Goal: Transaction & Acquisition: Subscribe to service/newsletter

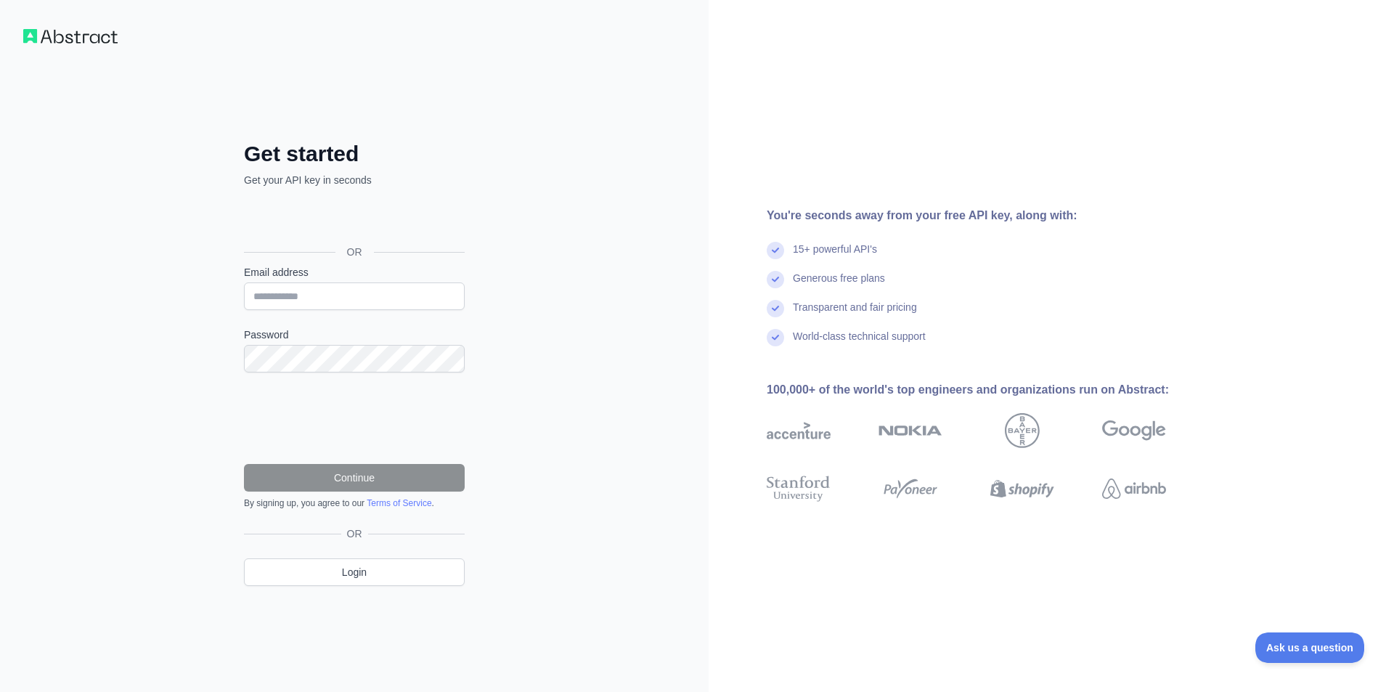
drag, startPoint x: 230, startPoint y: 494, endPoint x: 165, endPoint y: 455, distance: 76.2
click at [165, 455] on div "Get started Get your API key in seconds OR Email address Password Continue By s…" at bounding box center [354, 346] width 709 height 692
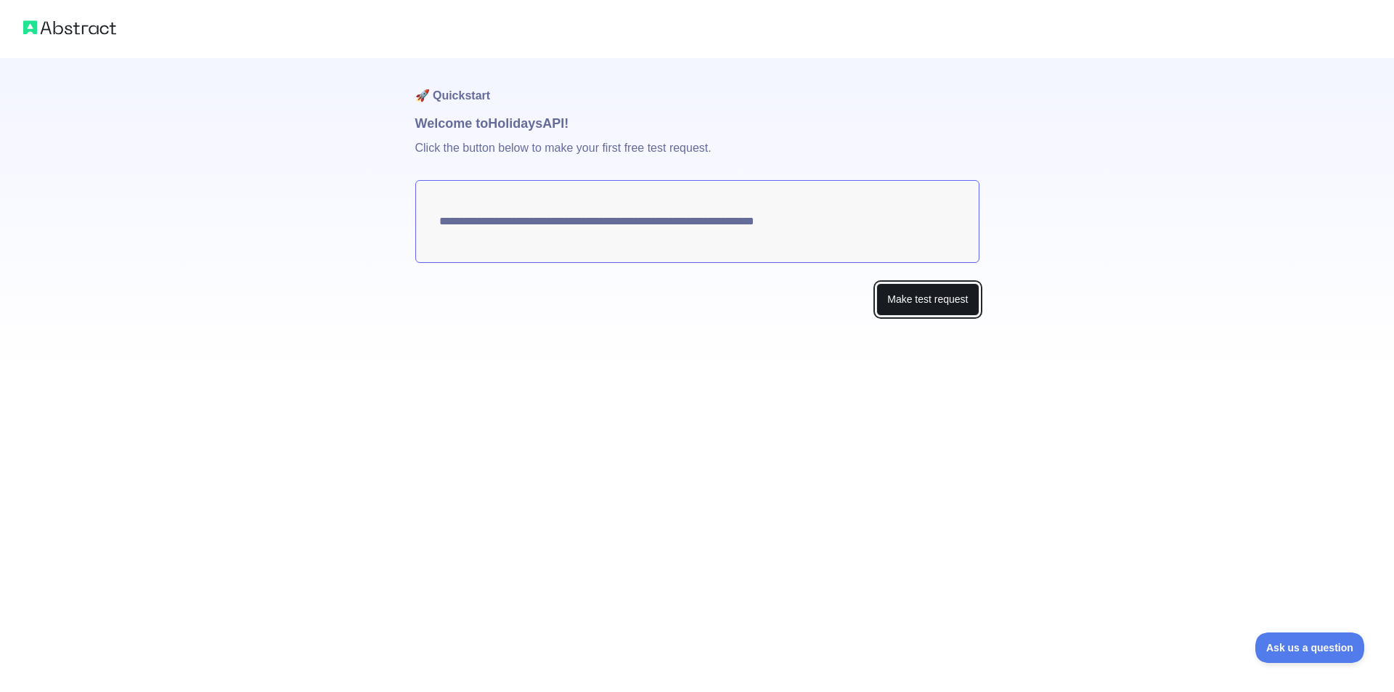
click at [887, 289] on button "Make test request" at bounding box center [927, 299] width 102 height 33
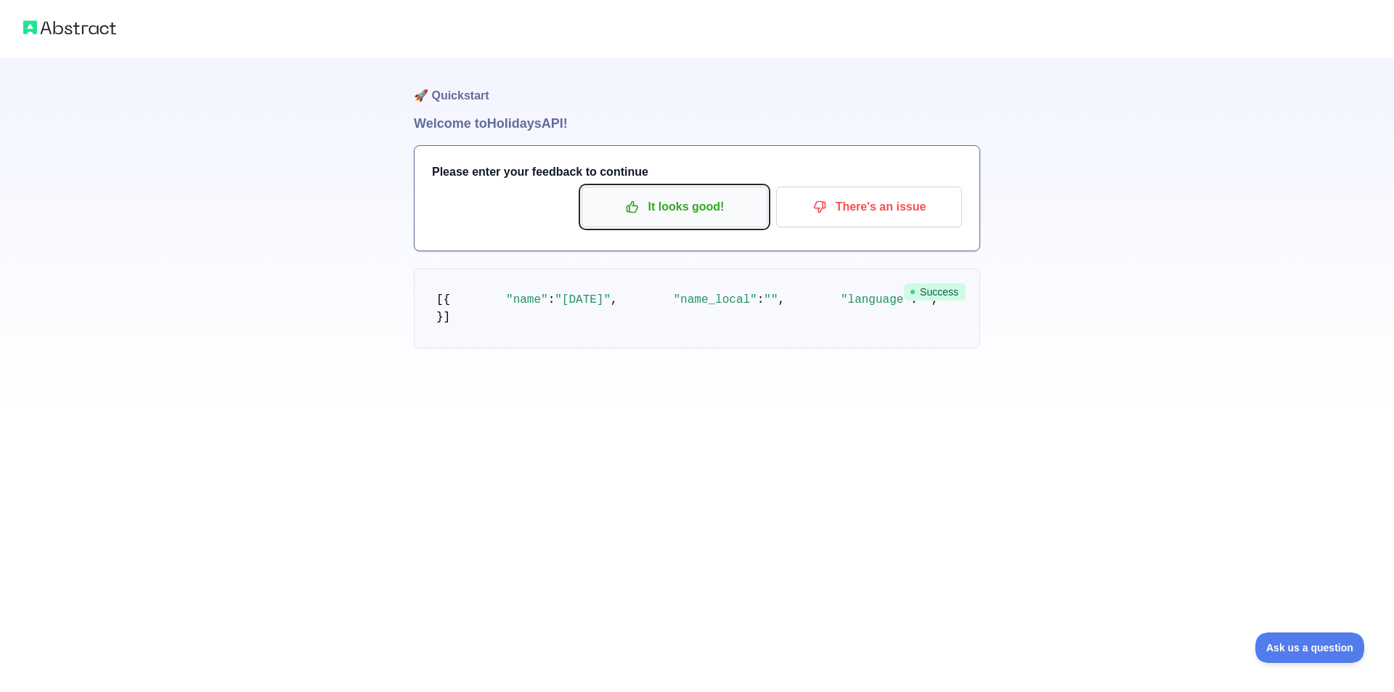
click at [703, 197] on p "It looks good!" at bounding box center [674, 207] width 164 height 25
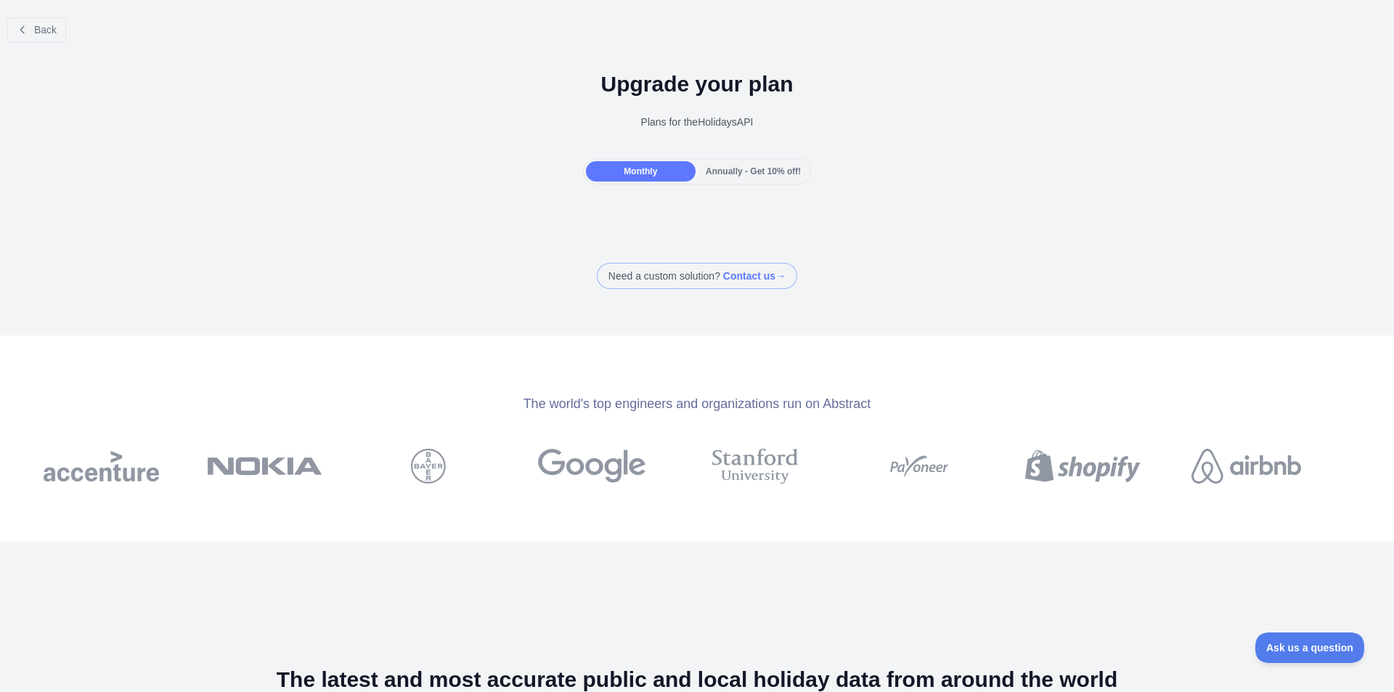
click at [738, 169] on span "Annually - Get 10% off!" at bounding box center [753, 171] width 95 height 10
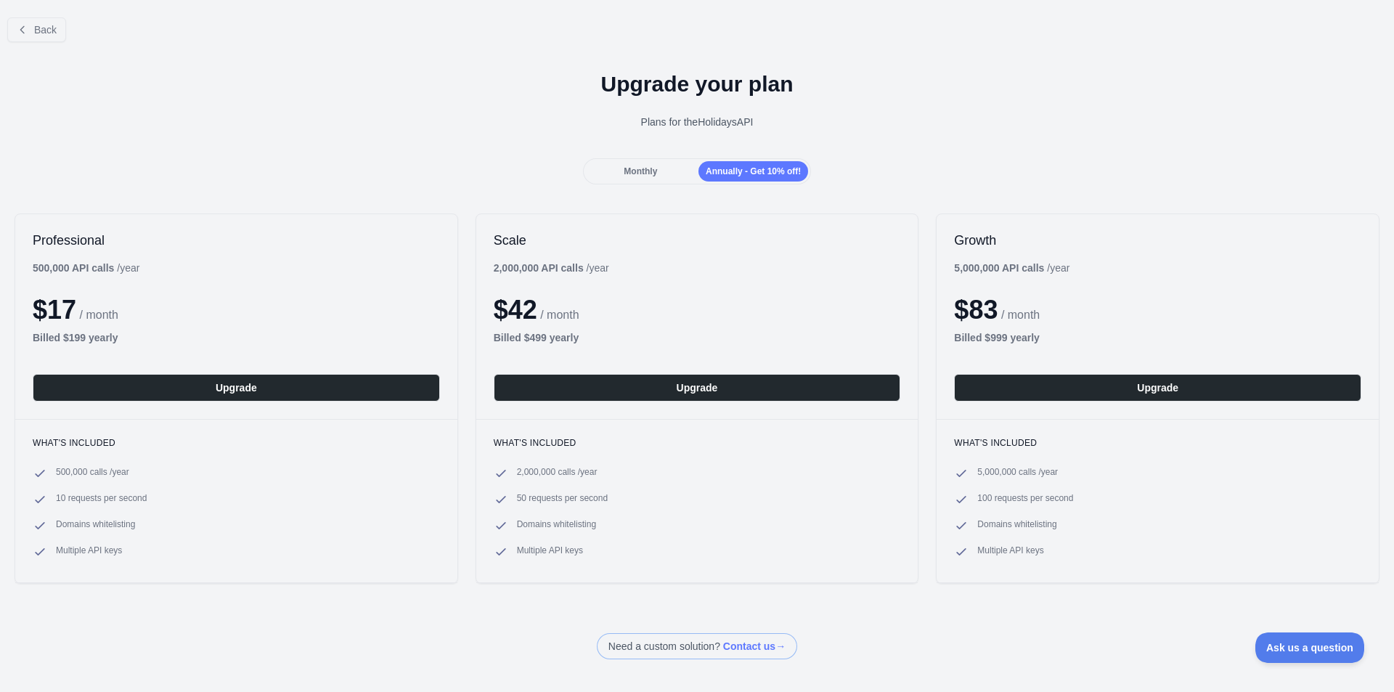
click at [615, 160] on div "Monthly Annually - Get 10% off!" at bounding box center [697, 171] width 229 height 26
click at [624, 168] on span "Monthly" at bounding box center [640, 171] width 33 height 10
